Goal: Task Accomplishment & Management: Manage account settings

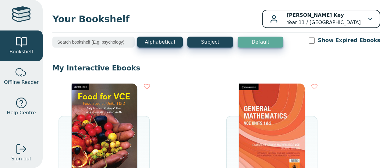
click at [305, 18] on p "April Rose Key Year 11 / Upper Yarra Secondary College" at bounding box center [324, 19] width 74 height 15
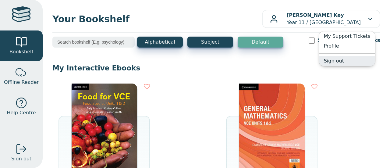
click at [338, 59] on link "Sign out" at bounding box center [347, 61] width 56 height 10
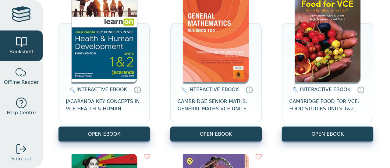
scroll to position [96, 0]
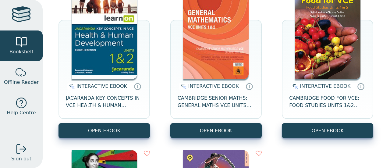
click at [91, 83] on span "INTERACTIVE EBOOK" at bounding box center [101, 86] width 51 height 6
click at [99, 62] on img at bounding box center [105, 33] width 66 height 91
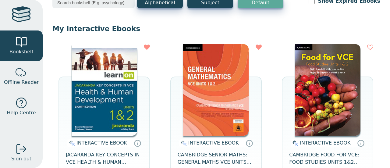
scroll to position [30, 0]
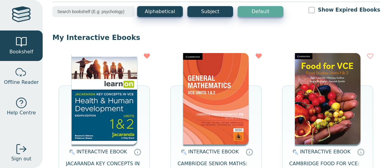
click at [120, 92] on img at bounding box center [105, 98] width 66 height 91
